Goal: Navigation & Orientation: Find specific page/section

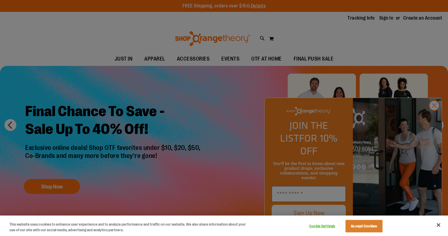
click at [437, 119] on div at bounding box center [224, 118] width 448 height 236
click at [432, 116] on div at bounding box center [224, 118] width 448 height 236
click at [246, 82] on div at bounding box center [224, 118] width 448 height 236
click at [439, 225] on button "Close" at bounding box center [438, 224] width 13 height 13
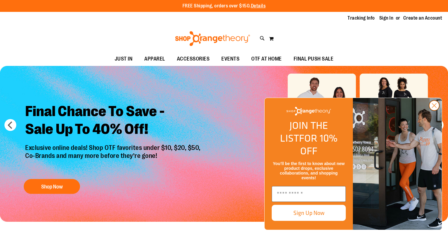
click at [433, 108] on icon "Close dialog" at bounding box center [435, 105] width 4 height 4
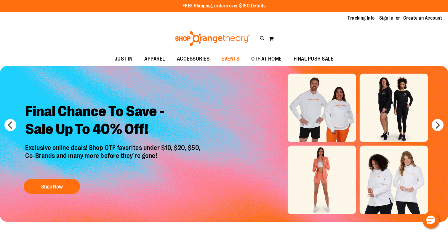
click at [227, 58] on span "EVENTS" at bounding box center [230, 58] width 18 height 13
